Goal: Communication & Community: Connect with others

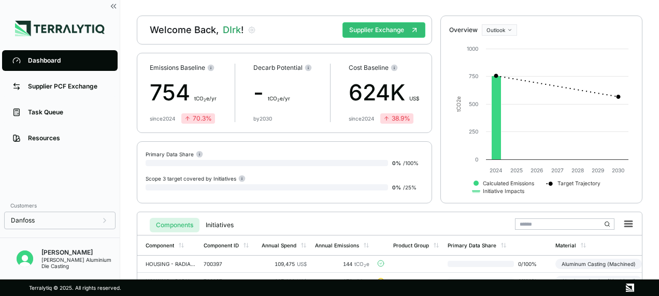
scroll to position [30, 0]
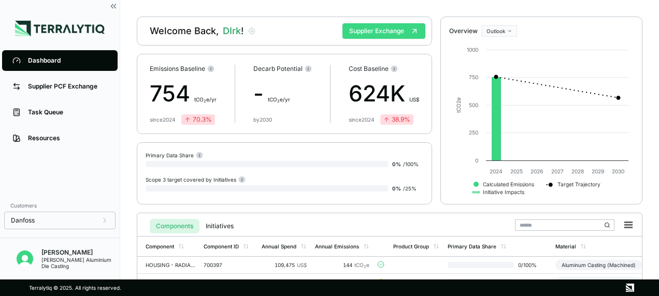
click at [360, 27] on button "Supplier Exchange" at bounding box center [383, 31] width 83 height 16
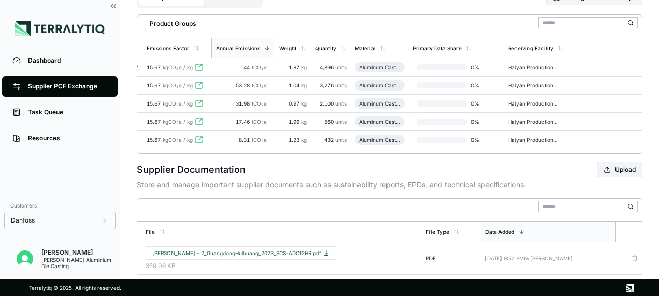
scroll to position [88, 0]
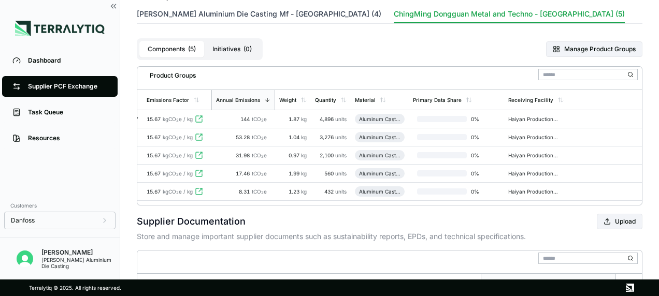
click at [203, 11] on button "[PERSON_NAME] Aluminium Die Casting Mf - [GEOGRAPHIC_DATA] (4)" at bounding box center [259, 16] width 244 height 14
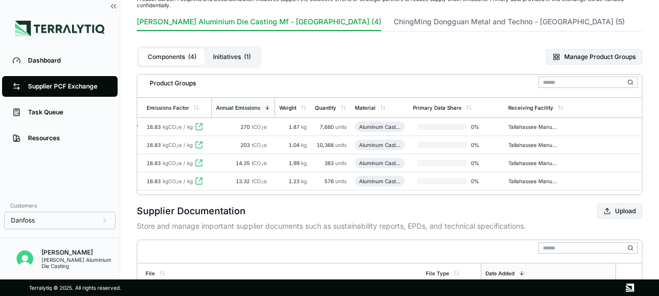
scroll to position [36, 0]
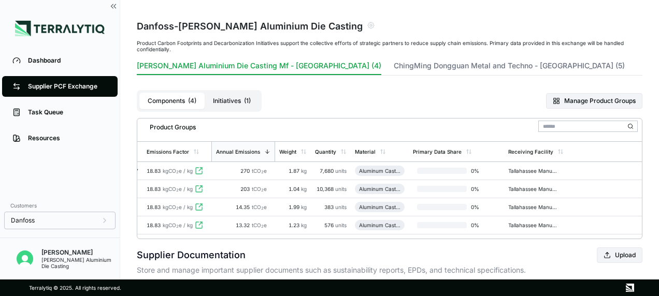
click at [234, 99] on button "Initiatives ( 1 )" at bounding box center [232, 101] width 54 height 17
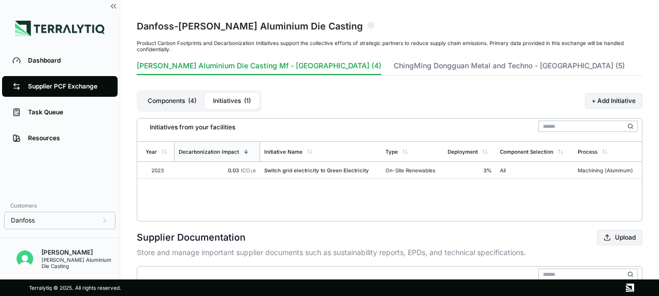
click at [239, 66] on button "[PERSON_NAME] Aluminium Die Casting Mf - [GEOGRAPHIC_DATA] (4)" at bounding box center [259, 68] width 244 height 14
click at [431, 63] on button "ChingMing Dongguan Metal and Techno - [GEOGRAPHIC_DATA] (5)" at bounding box center [509, 68] width 231 height 14
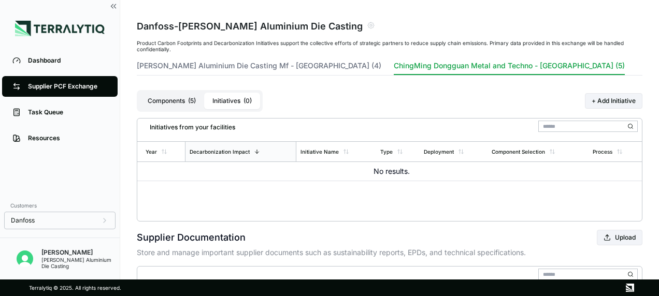
click at [181, 103] on button "Components ( 5 )" at bounding box center [171, 101] width 65 height 17
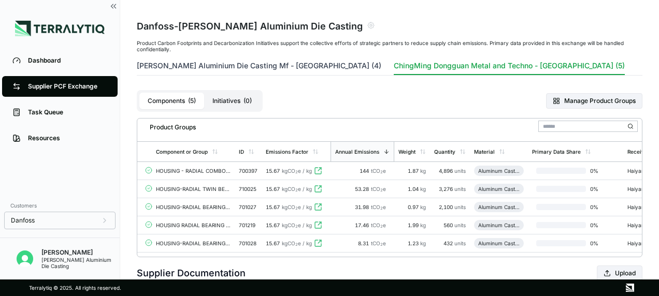
click at [227, 62] on button "[PERSON_NAME] Aluminium Die Casting Mf - [GEOGRAPHIC_DATA] (4)" at bounding box center [259, 68] width 244 height 14
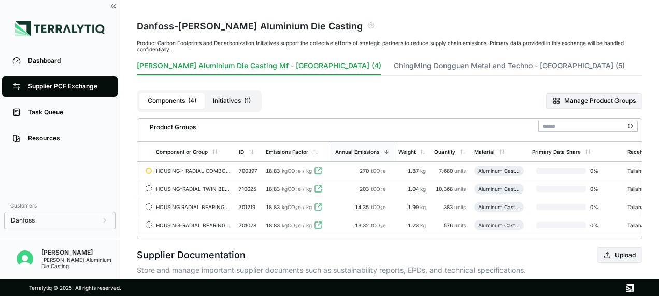
click at [230, 100] on button "Initiatives ( 1 )" at bounding box center [232, 101] width 54 height 17
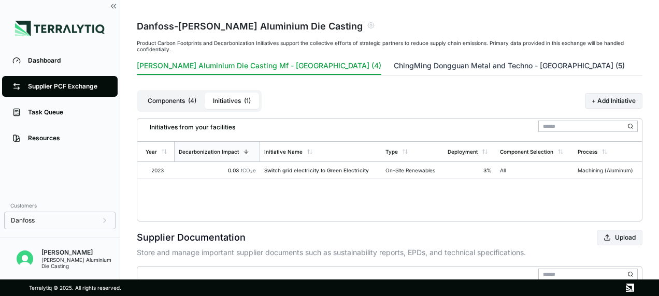
click at [394, 66] on button "ChingMing Dongguan Metal and Techno - [GEOGRAPHIC_DATA] (5)" at bounding box center [509, 68] width 231 height 14
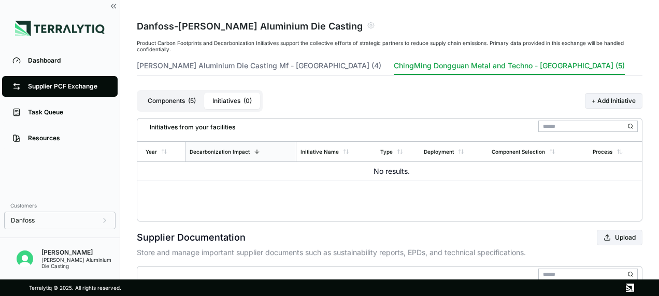
click at [225, 97] on button "Initiatives ( 0 )" at bounding box center [232, 101] width 56 height 17
click at [593, 102] on button "+ Add Initiative" at bounding box center [613, 101] width 57 height 16
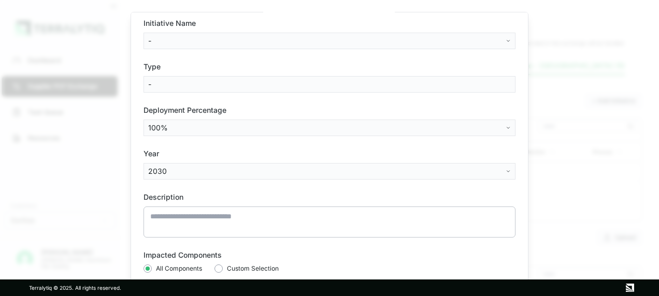
scroll to position [0, 0]
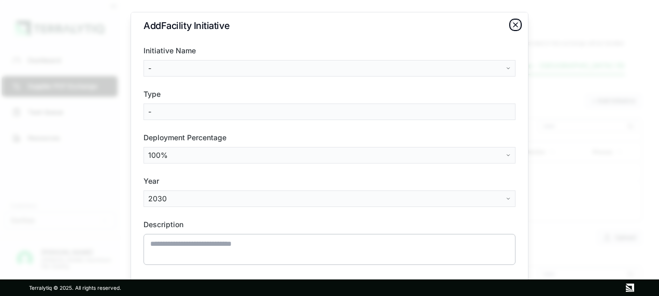
click at [517, 25] on icon "button" at bounding box center [515, 25] width 8 height 8
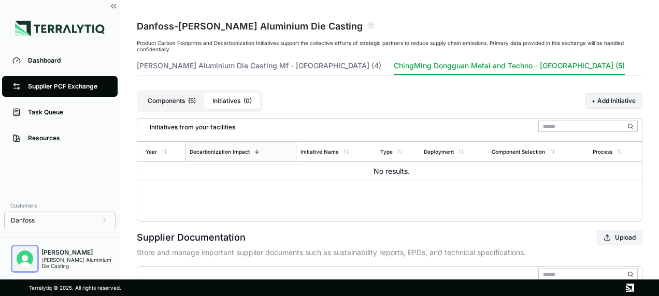
click at [23, 257] on img "Open user button" at bounding box center [25, 259] width 17 height 17
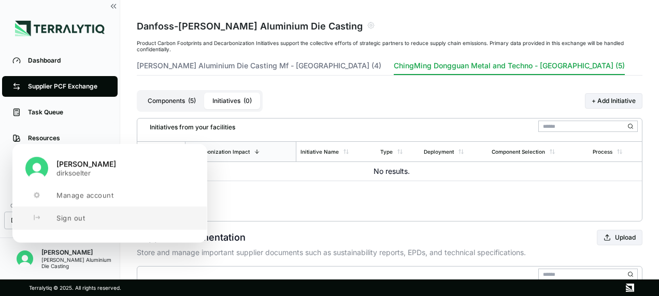
click at [75, 216] on span "Sign out" at bounding box center [70, 218] width 28 height 8
